Goal: Task Accomplishment & Management: Manage account settings

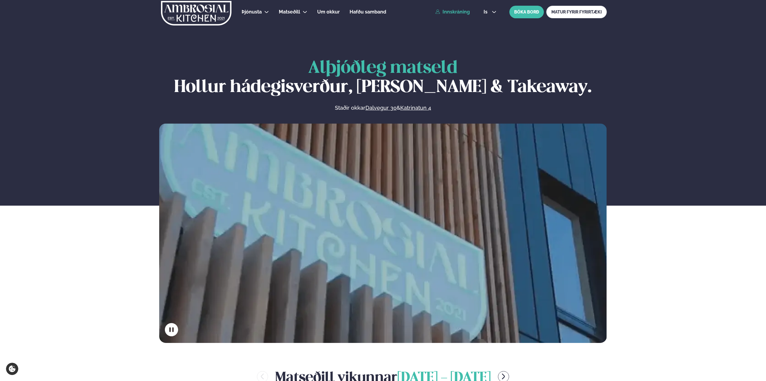
drag, startPoint x: 0, startPoint y: 0, endPoint x: 455, endPoint y: 10, distance: 454.6
click at [455, 10] on link "Innskráning" at bounding box center [452, 11] width 34 height 5
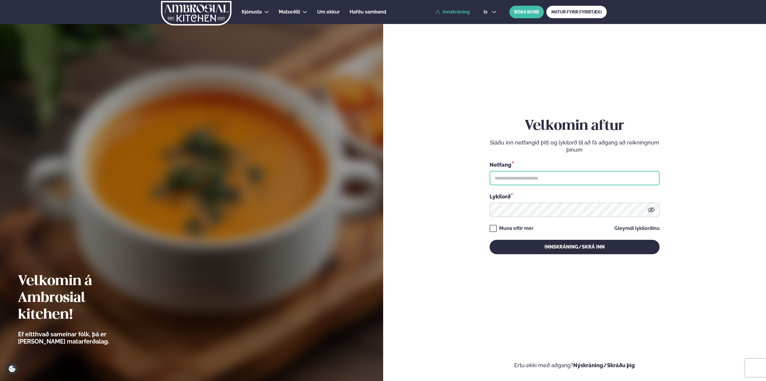
type input "**********"
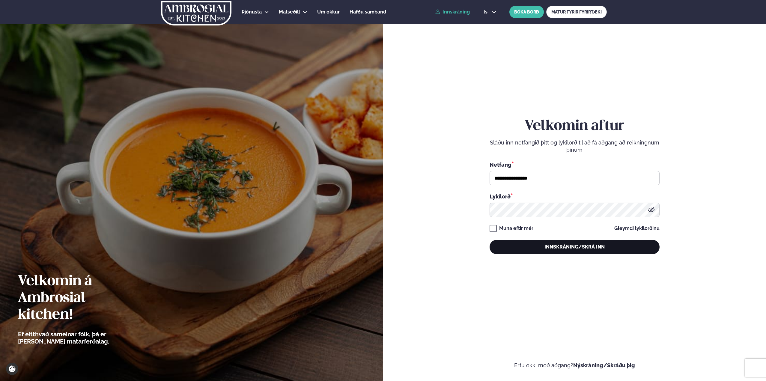
click at [568, 246] on button "Innskráning/Skrá inn" at bounding box center [574, 247] width 170 height 14
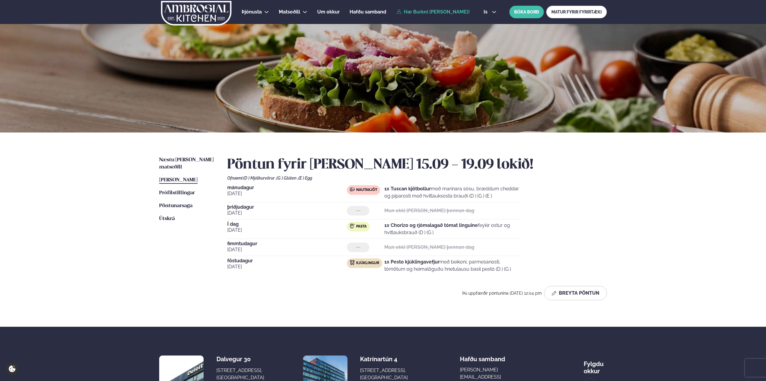
click at [365, 262] on span "Kjúklingur" at bounding box center [367, 263] width 23 height 5
click at [576, 295] on button "Breyta Pöntun" at bounding box center [575, 293] width 63 height 14
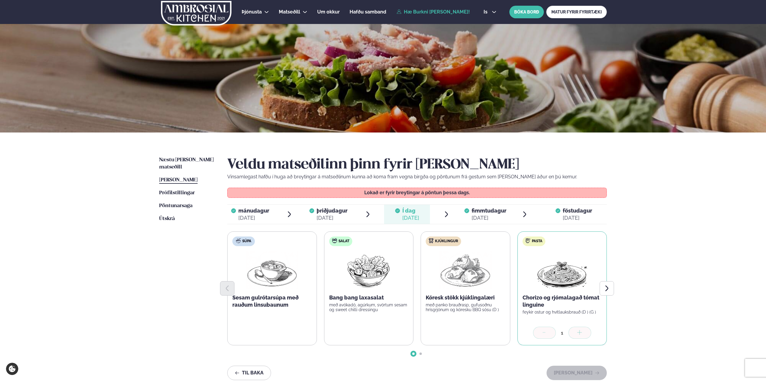
click at [567, 214] on div "[DATE]" at bounding box center [576, 217] width 29 height 7
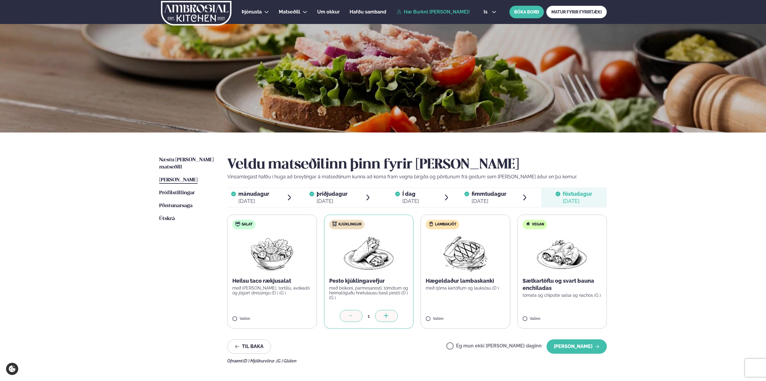
click at [499, 345] on label "Ég mun ekki [PERSON_NAME] daginn" at bounding box center [493, 346] width 95 height 6
click at [577, 348] on button "[PERSON_NAME]" at bounding box center [576, 346] width 60 height 14
